Goal: Check status

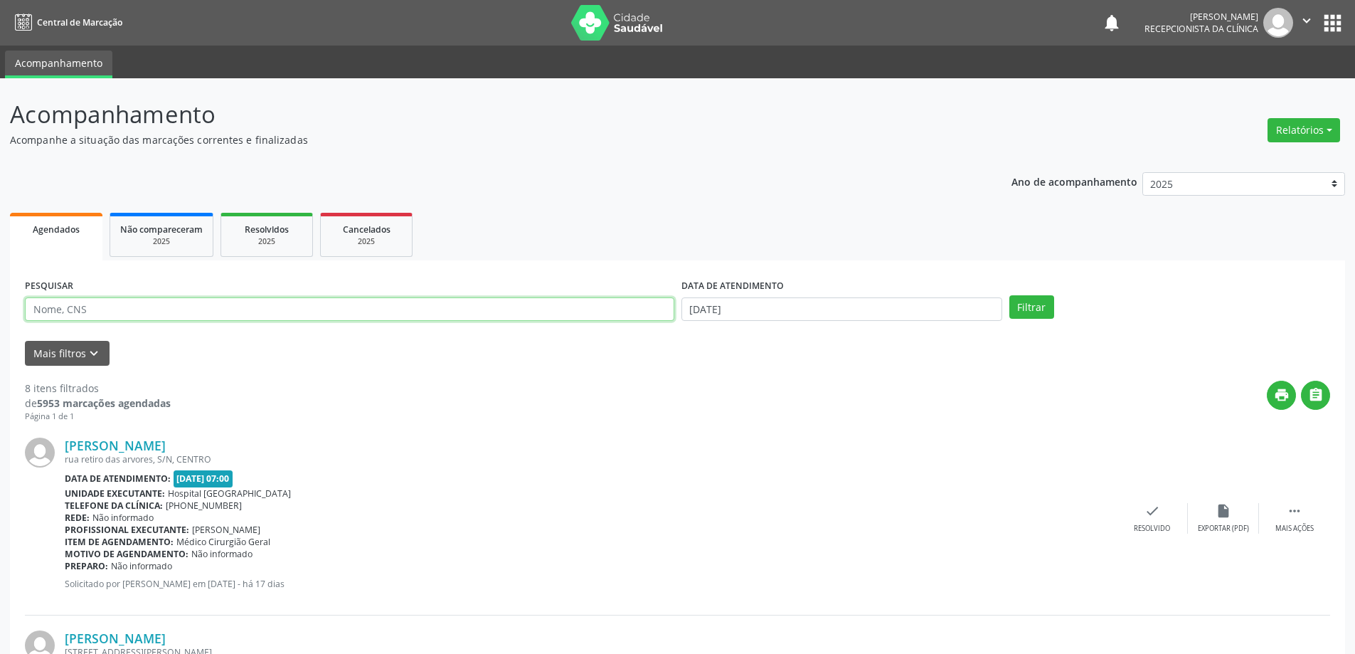
click at [147, 313] on input "text" at bounding box center [350, 309] width 650 height 24
type input "elenaria"
click at [1010, 295] on button "Filtrar" at bounding box center [1032, 307] width 45 height 24
click at [1159, 509] on icon "check" at bounding box center [1164, 511] width 16 height 16
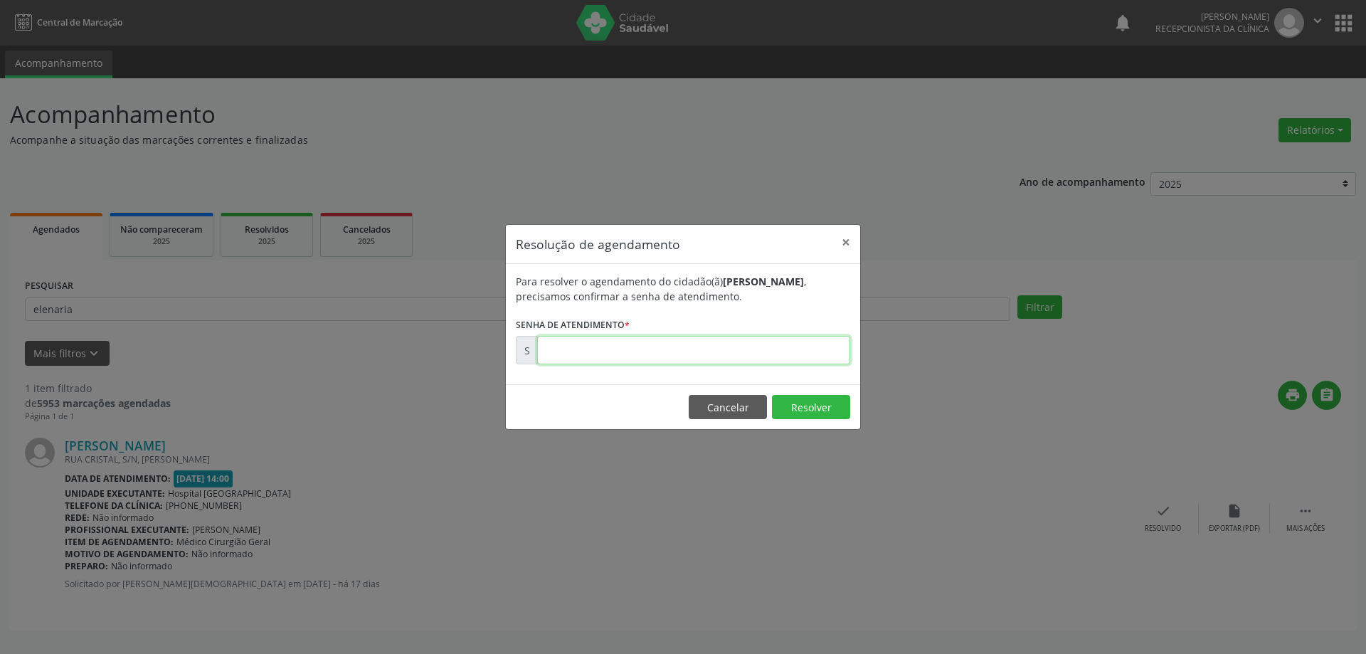
click at [792, 347] on input "text" at bounding box center [693, 350] width 313 height 28
type input "00173608"
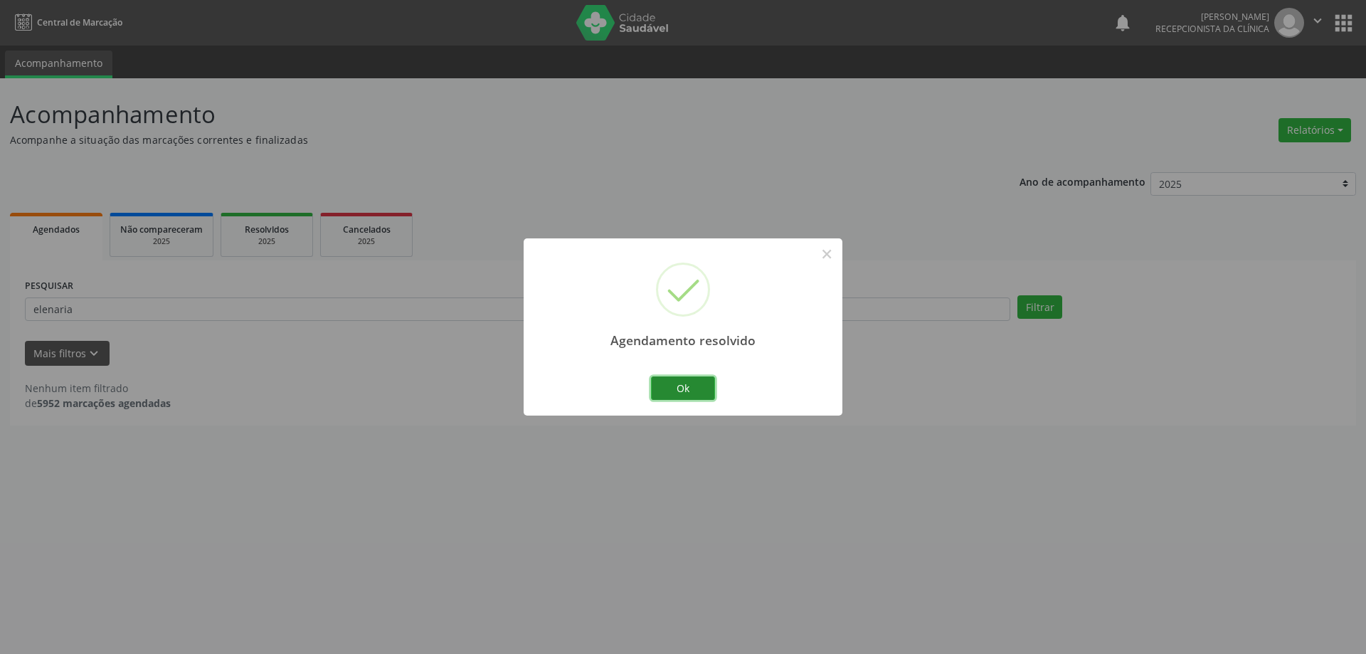
drag, startPoint x: 687, startPoint y: 396, endPoint x: 655, endPoint y: 396, distance: 32.7
click at [687, 396] on button "Ok" at bounding box center [683, 388] width 64 height 24
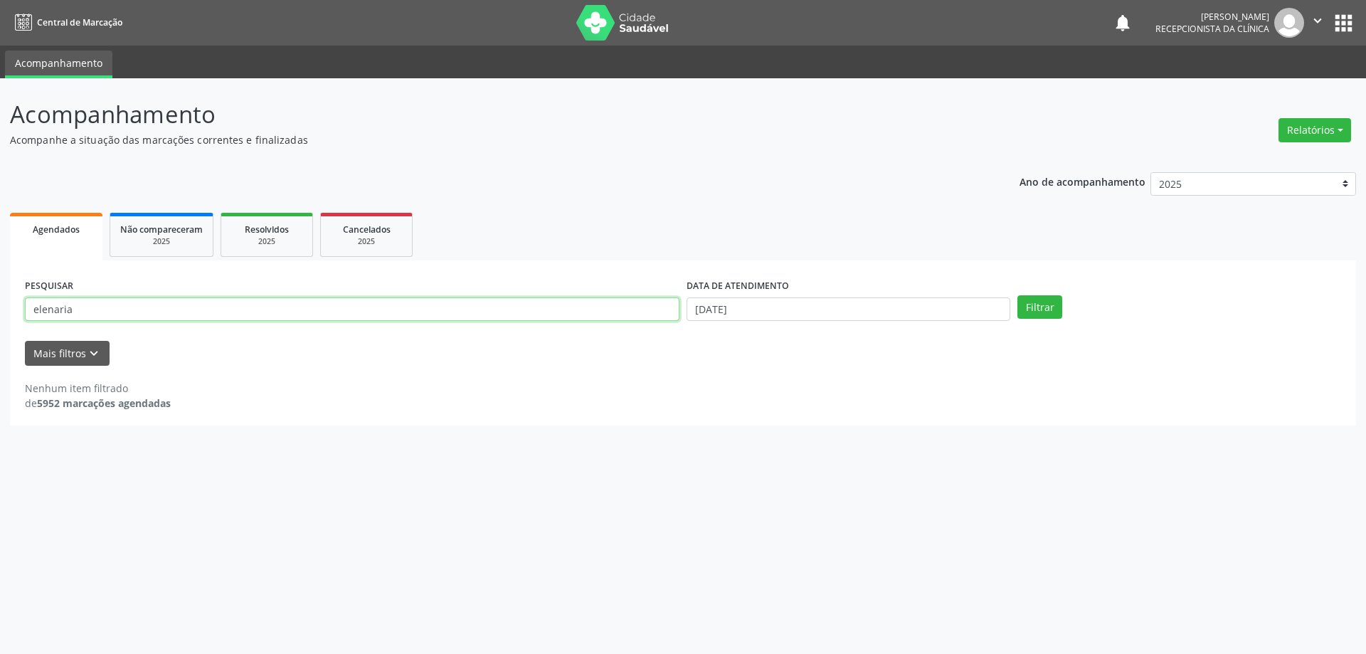
drag, startPoint x: 288, startPoint y: 304, endPoint x: 0, endPoint y: 287, distance: 288.6
click at [0, 287] on div "Acompanhamento Acompanhe a situação das marcações correntes e finalizadas Relat…" at bounding box center [683, 366] width 1366 height 576
type input "[PERSON_NAME]"
click at [1017, 295] on button "Filtrar" at bounding box center [1039, 307] width 45 height 24
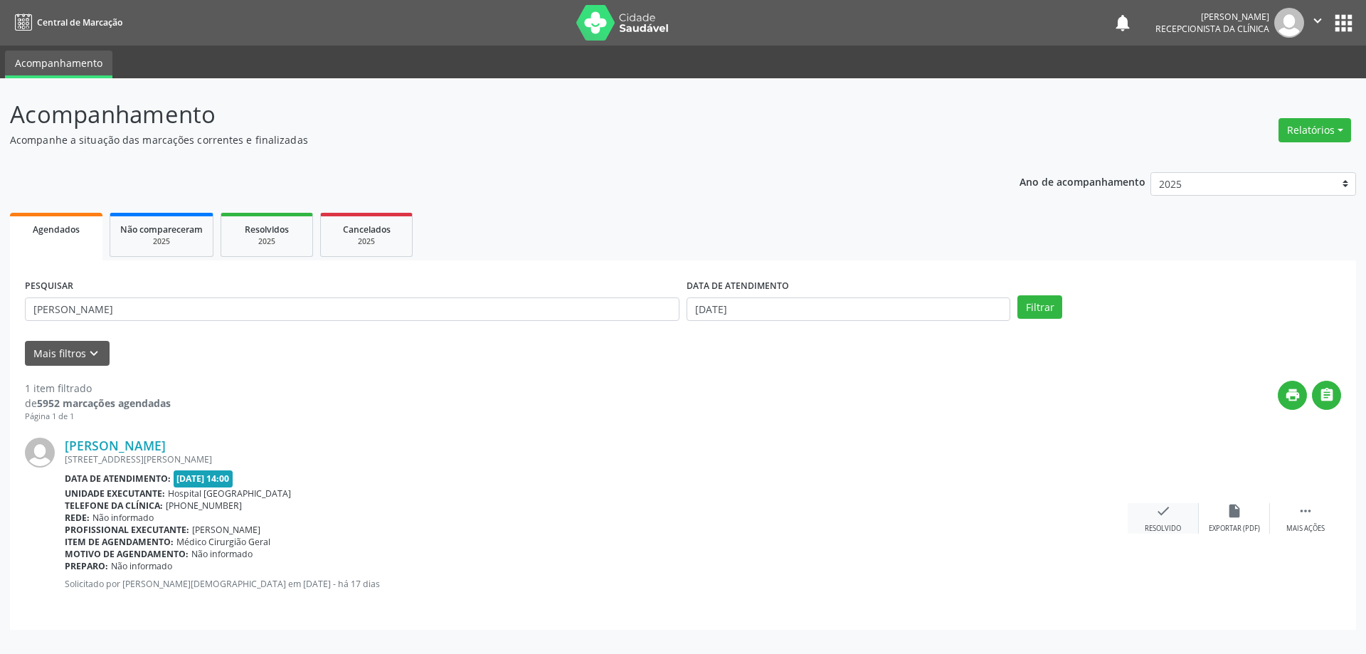
click at [1135, 514] on div "check Resolvido" at bounding box center [1163, 518] width 71 height 31
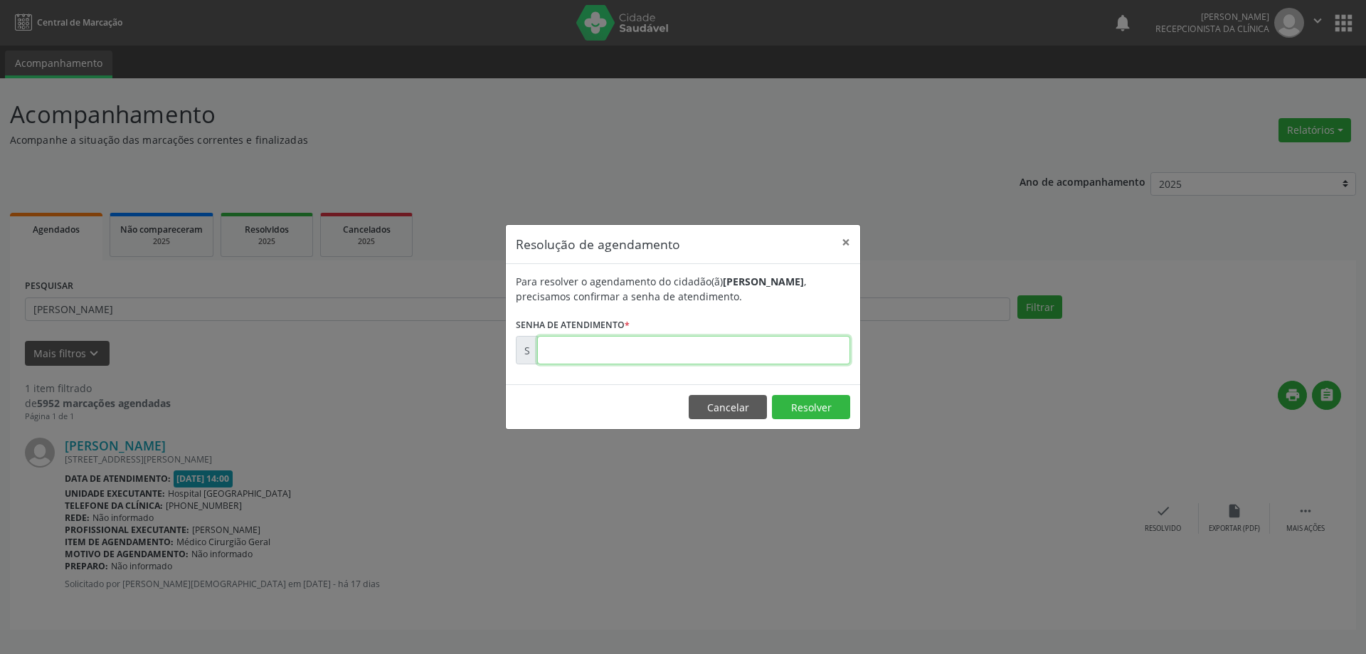
click at [805, 353] on input "text" at bounding box center [693, 350] width 313 height 28
type input "00173560"
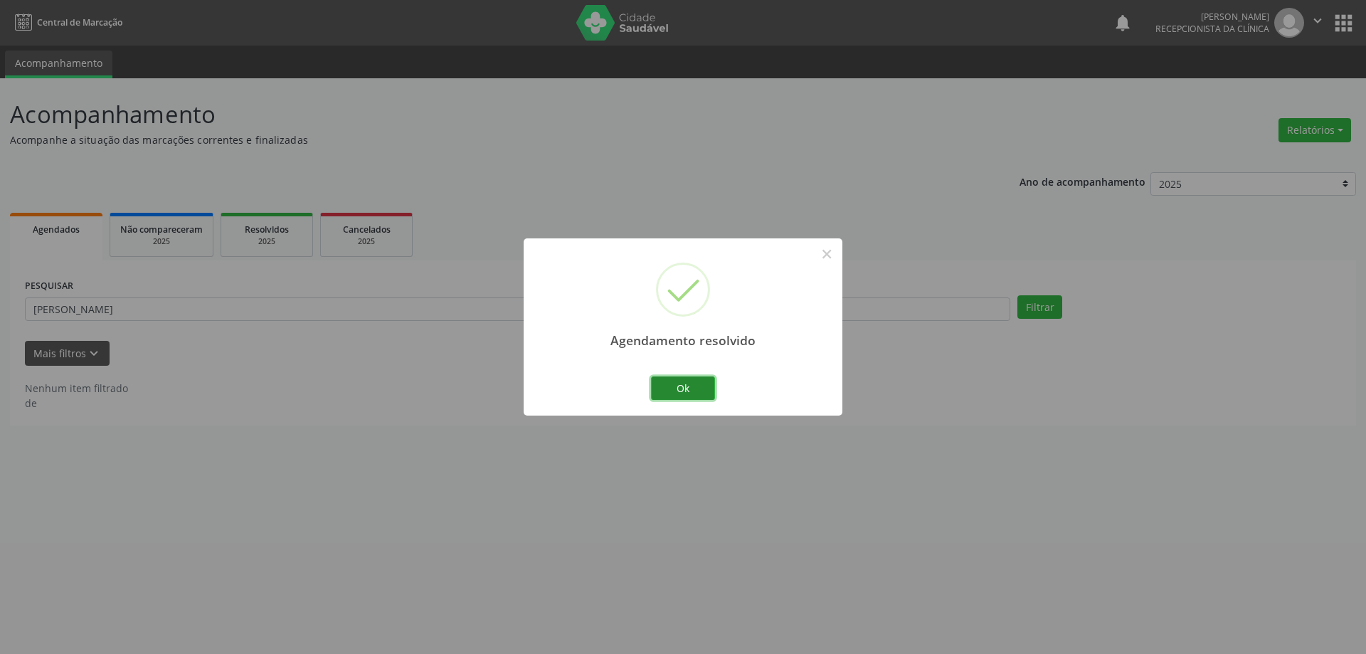
click at [682, 396] on button "Ok" at bounding box center [683, 388] width 64 height 24
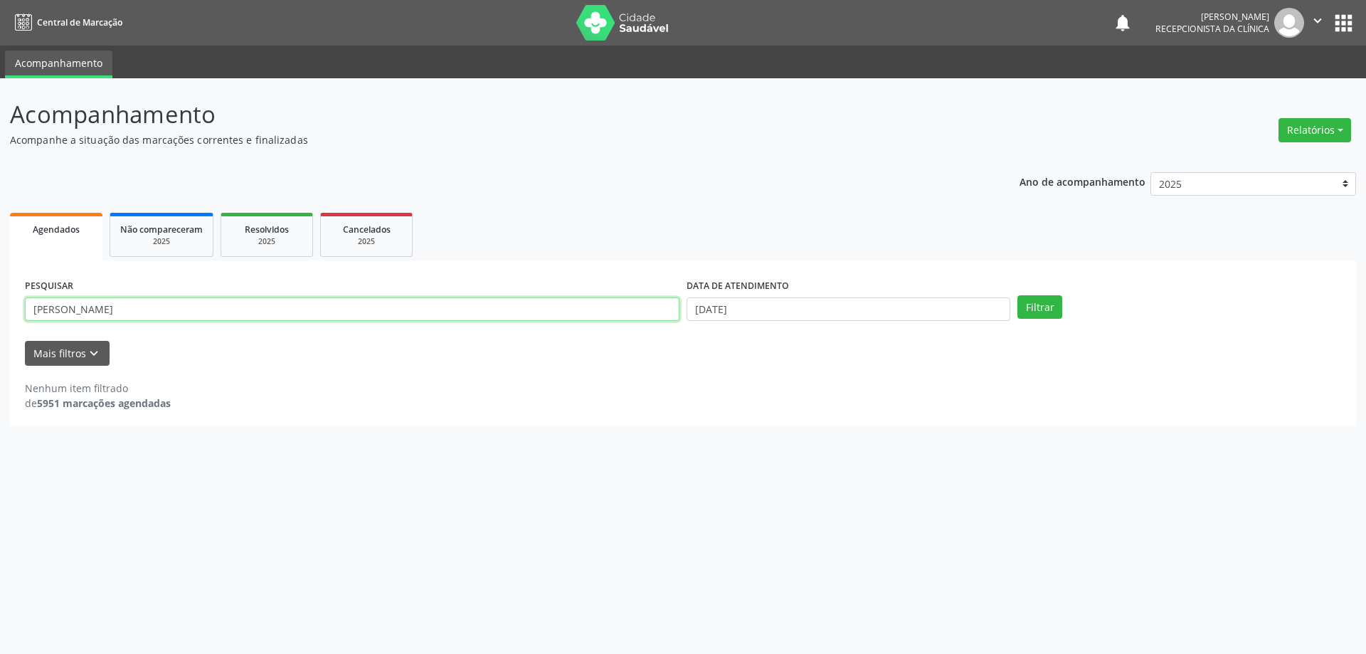
click at [0, 324] on div "Acompanhamento Acompanhe a situação das marcações correntes e finalizadas Relat…" at bounding box center [683, 366] width 1366 height 576
type input "iolanda"
click at [1017, 295] on button "Filtrar" at bounding box center [1039, 307] width 45 height 24
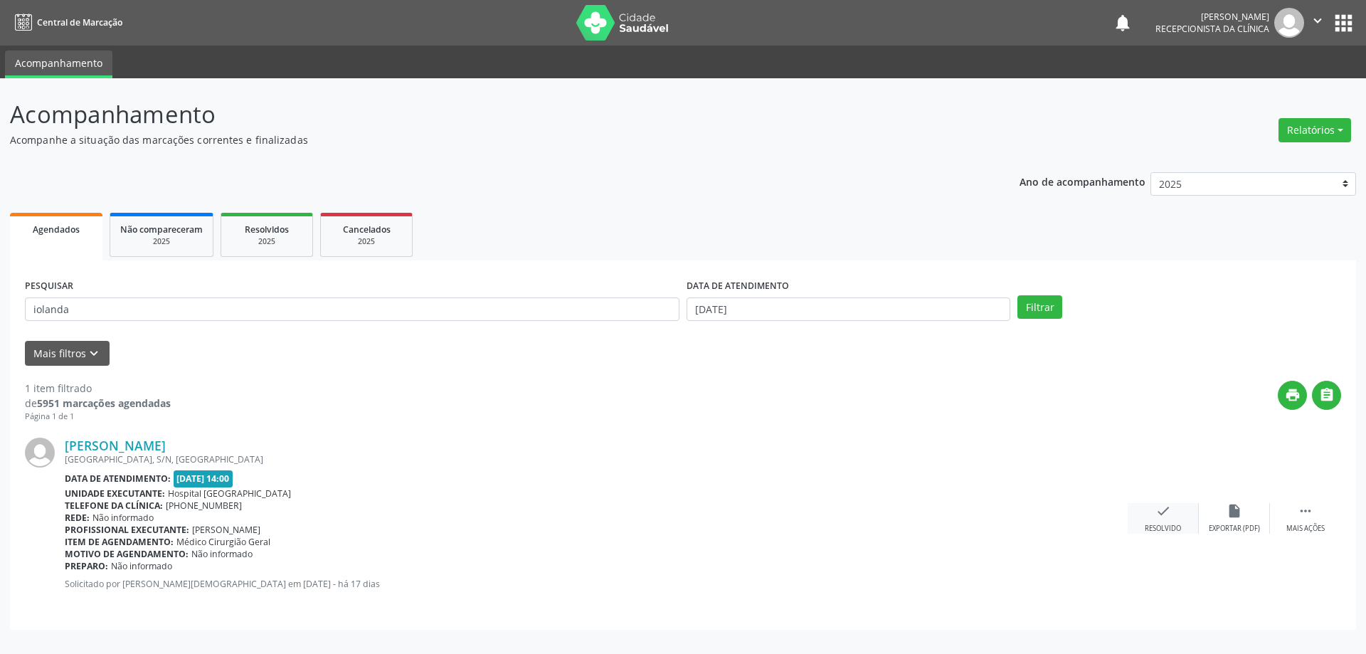
click at [1170, 522] on div "check Resolvido" at bounding box center [1163, 518] width 71 height 31
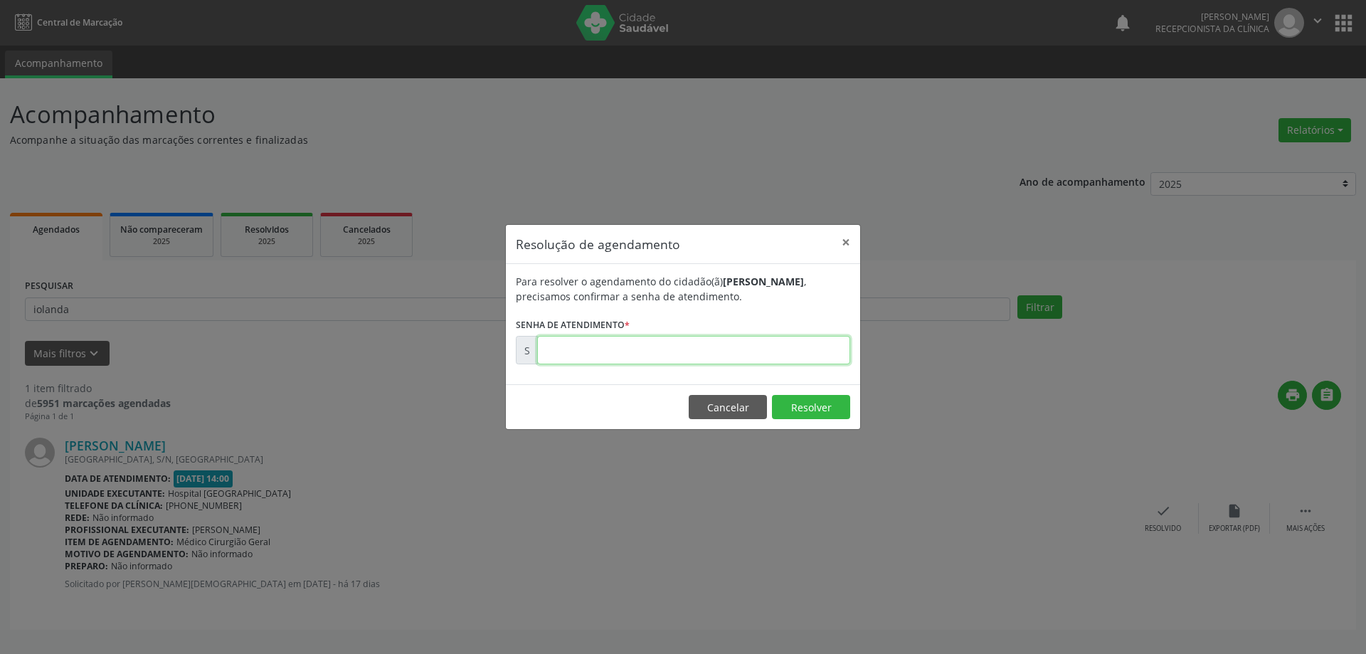
click at [839, 351] on input "text" at bounding box center [693, 350] width 313 height 28
type input "00173557"
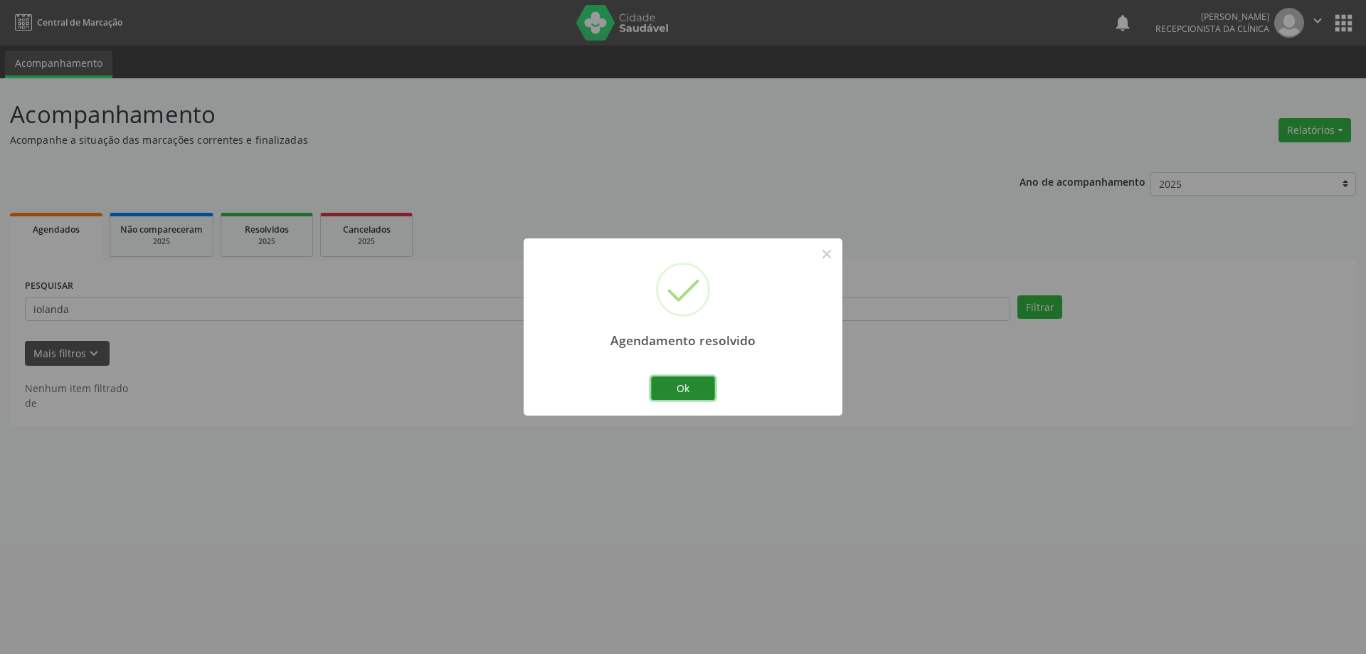
click at [683, 387] on button "Ok" at bounding box center [683, 388] width 64 height 24
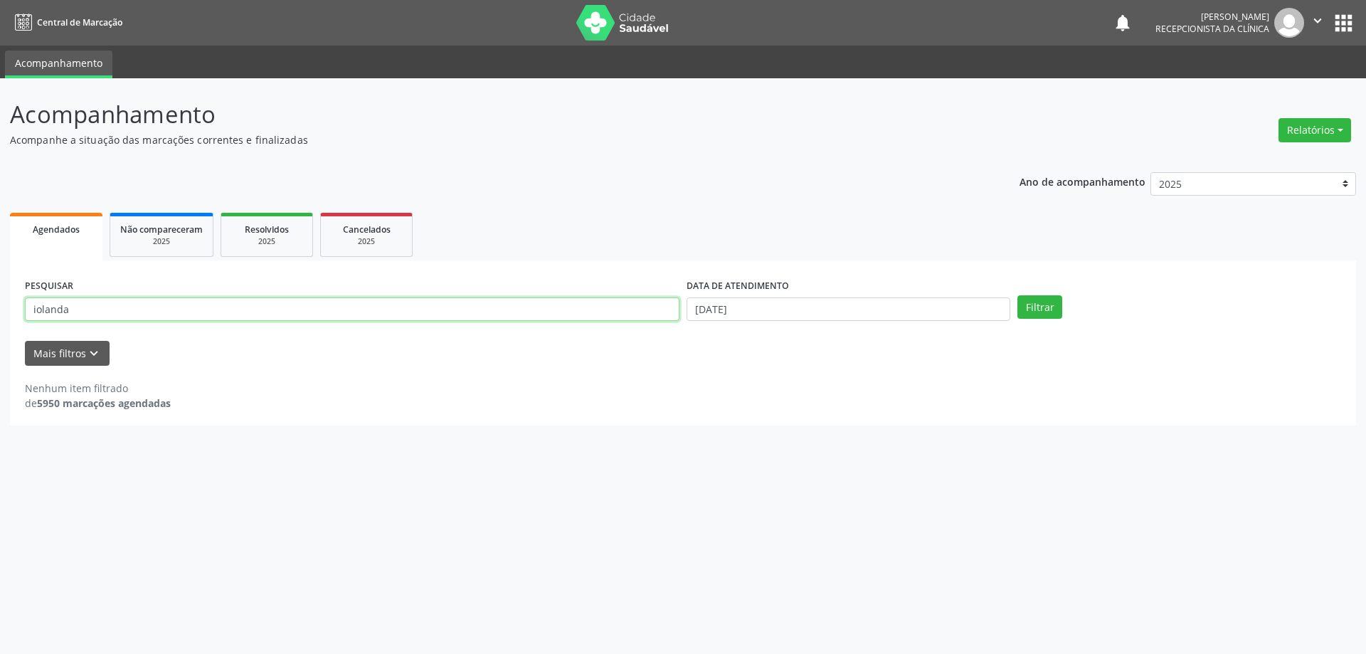
drag, startPoint x: 193, startPoint y: 321, endPoint x: 0, endPoint y: 317, distance: 192.9
click at [0, 319] on div "Acompanhamento Acompanhe a situação das marcações correntes e finalizadas Relat…" at bounding box center [683, 366] width 1366 height 576
type input "[PERSON_NAME]"
click at [1017, 295] on button "Filtrar" at bounding box center [1039, 307] width 45 height 24
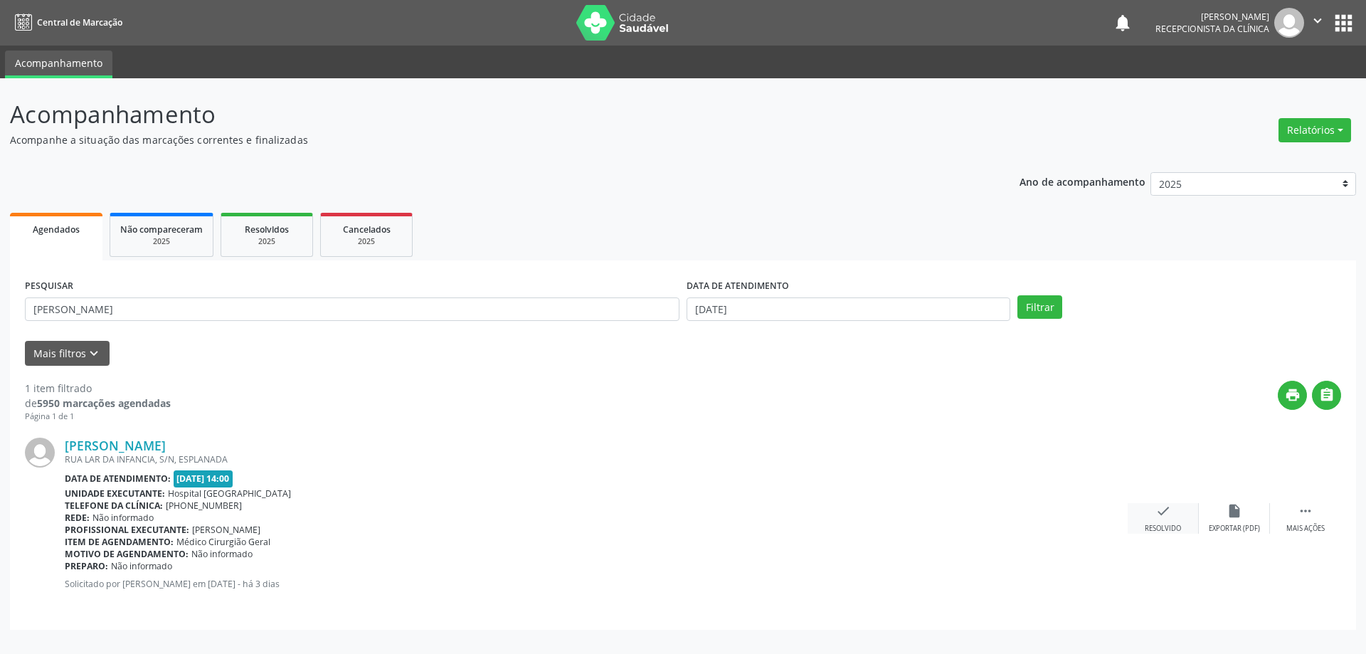
click at [1143, 514] on div "check Resolvido" at bounding box center [1163, 518] width 71 height 31
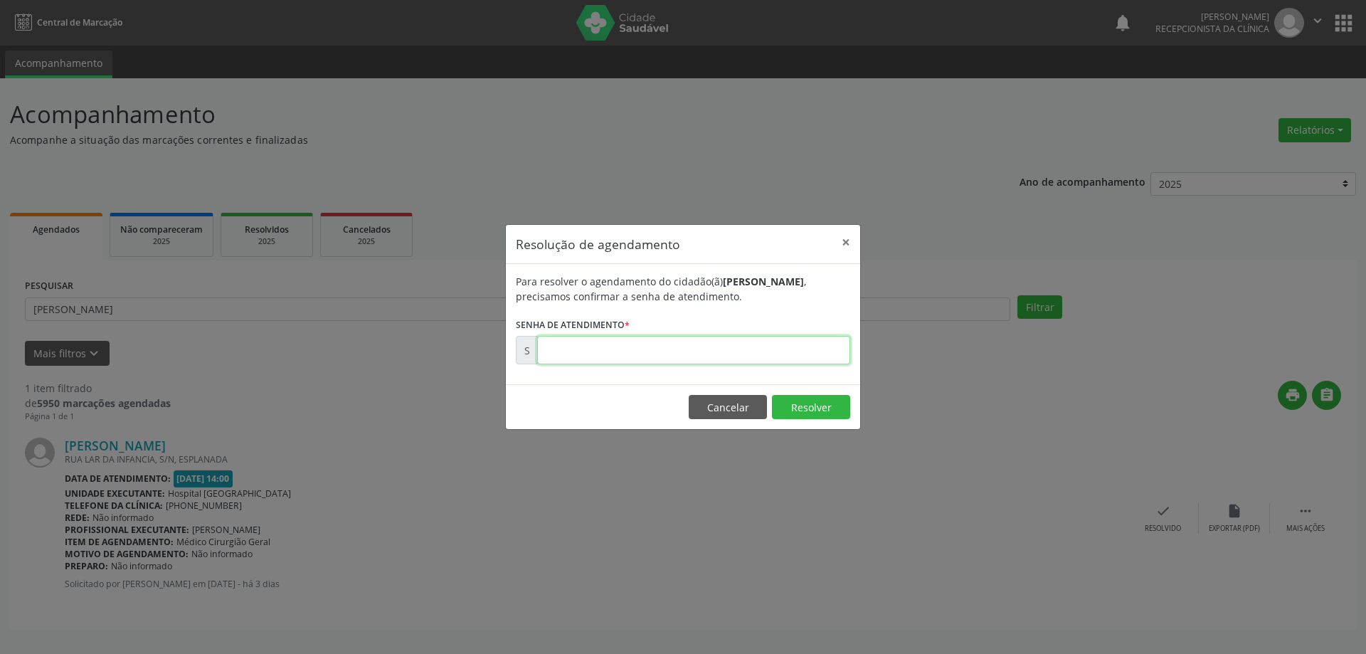
click at [811, 356] on input "text" at bounding box center [693, 350] width 313 height 28
type input "00175704"
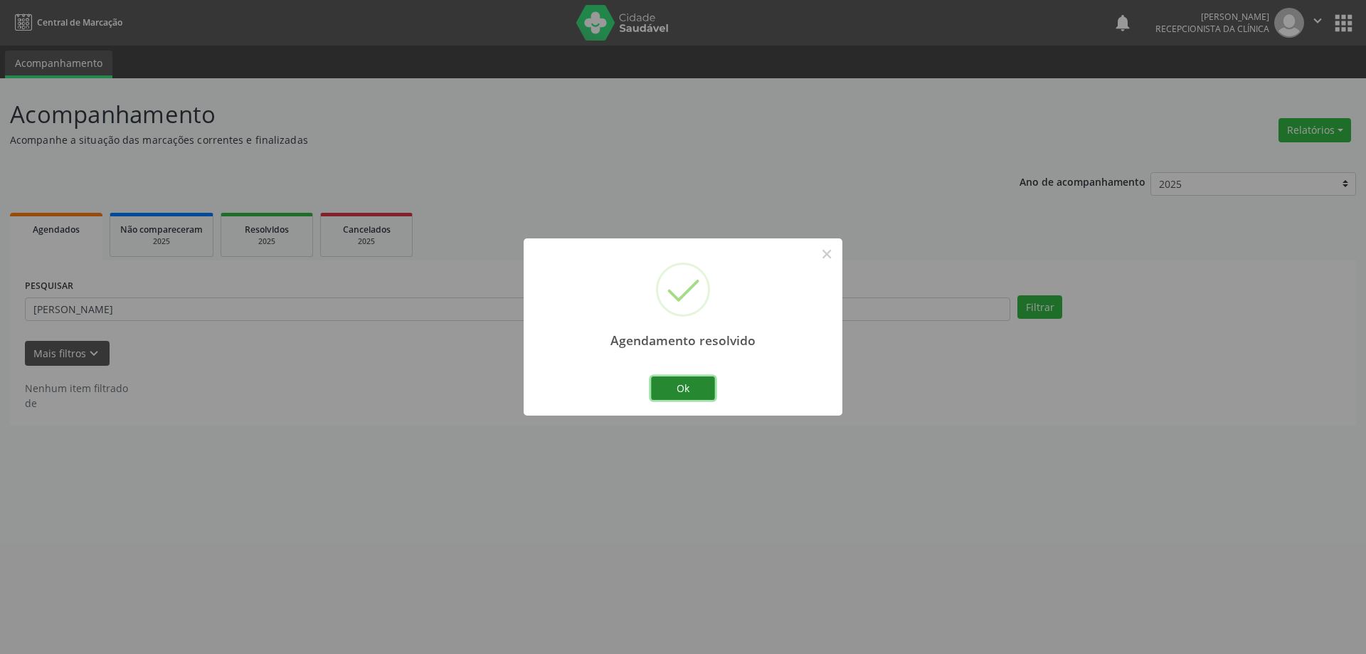
click at [662, 395] on button "Ok" at bounding box center [683, 388] width 64 height 24
